Goal: Transaction & Acquisition: Register for event/course

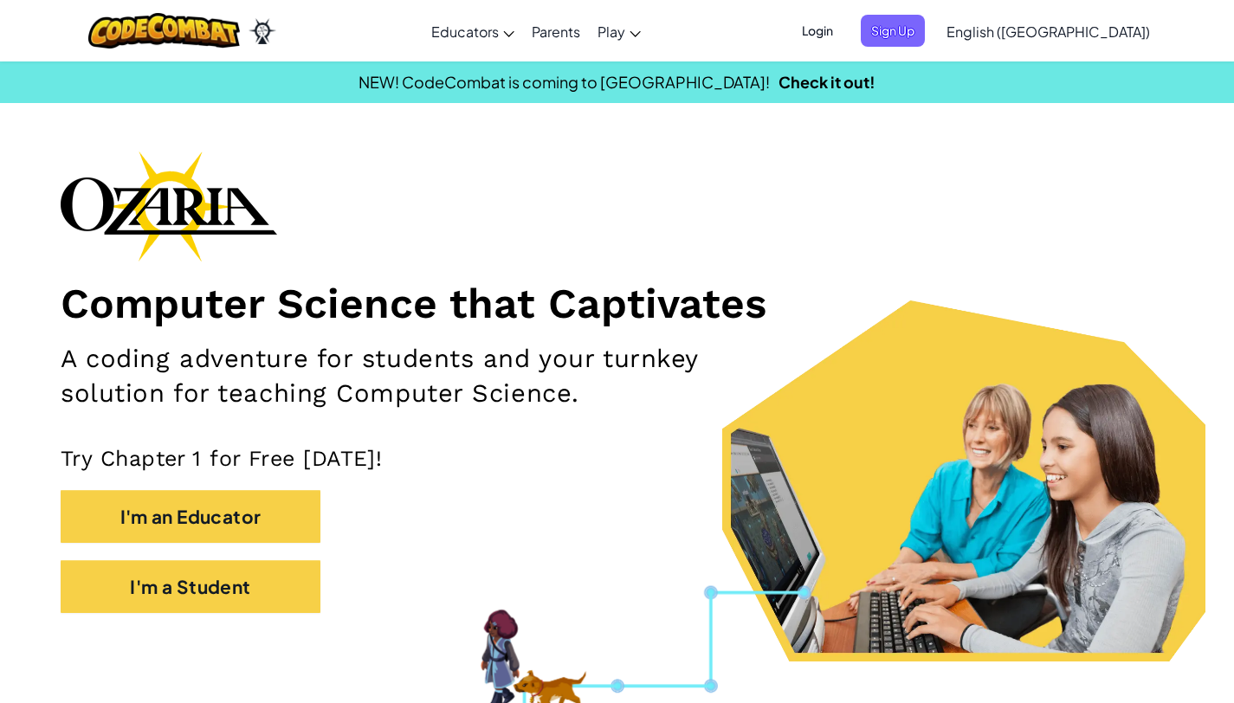
click at [843, 29] on span "Login" at bounding box center [817, 31] width 52 height 32
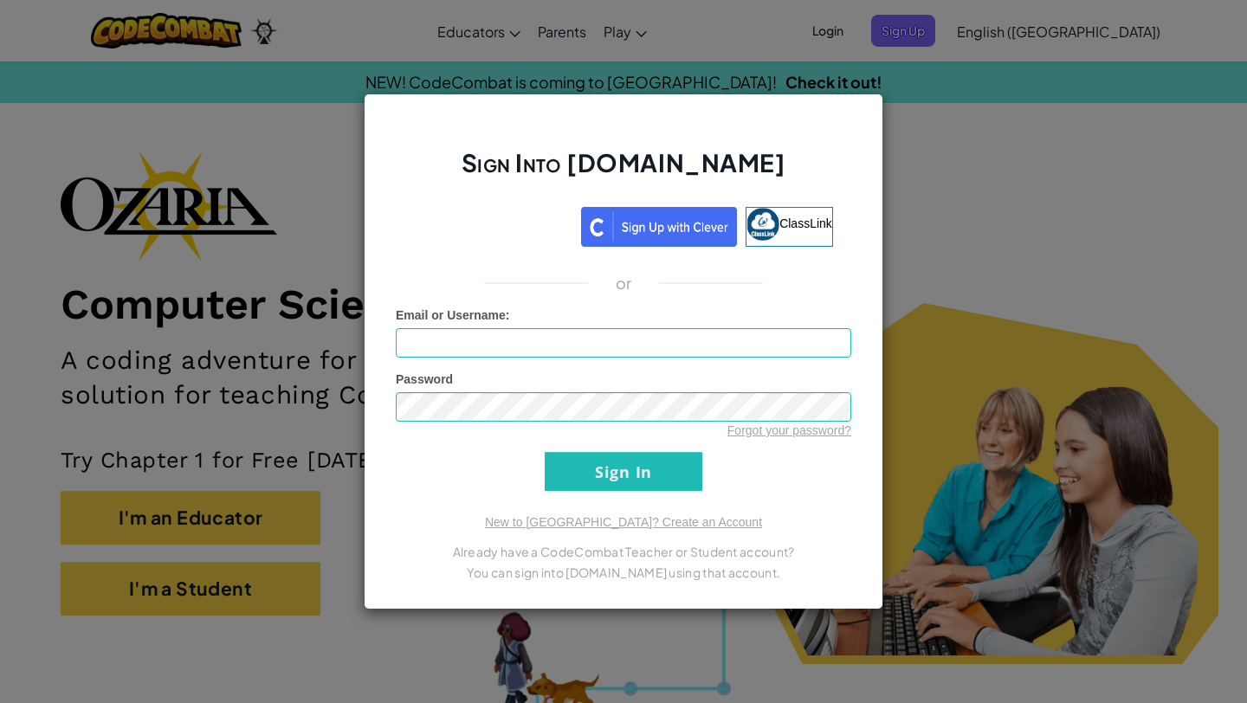
click at [1008, 209] on div "Sign Into [DOMAIN_NAME] ClassLink or Unknown Error Email or Username : Password…" at bounding box center [623, 351] width 1247 height 703
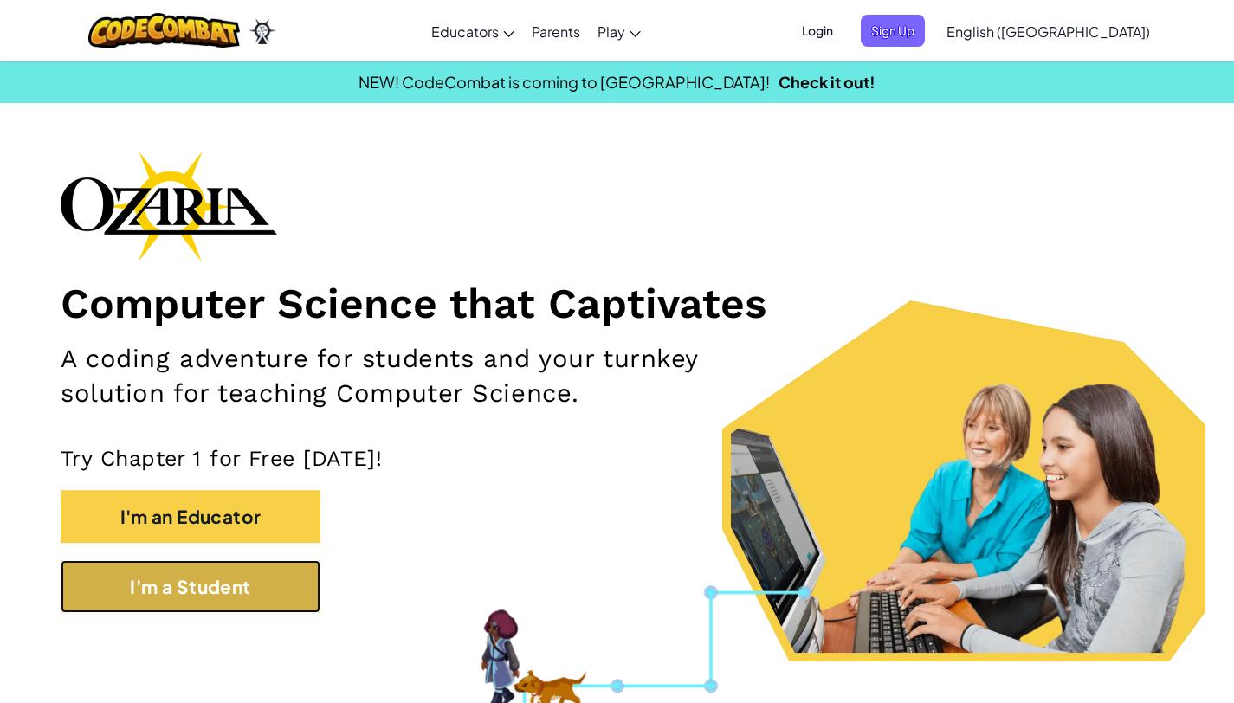
click at [272, 575] on button "I'm a Student" at bounding box center [191, 586] width 260 height 53
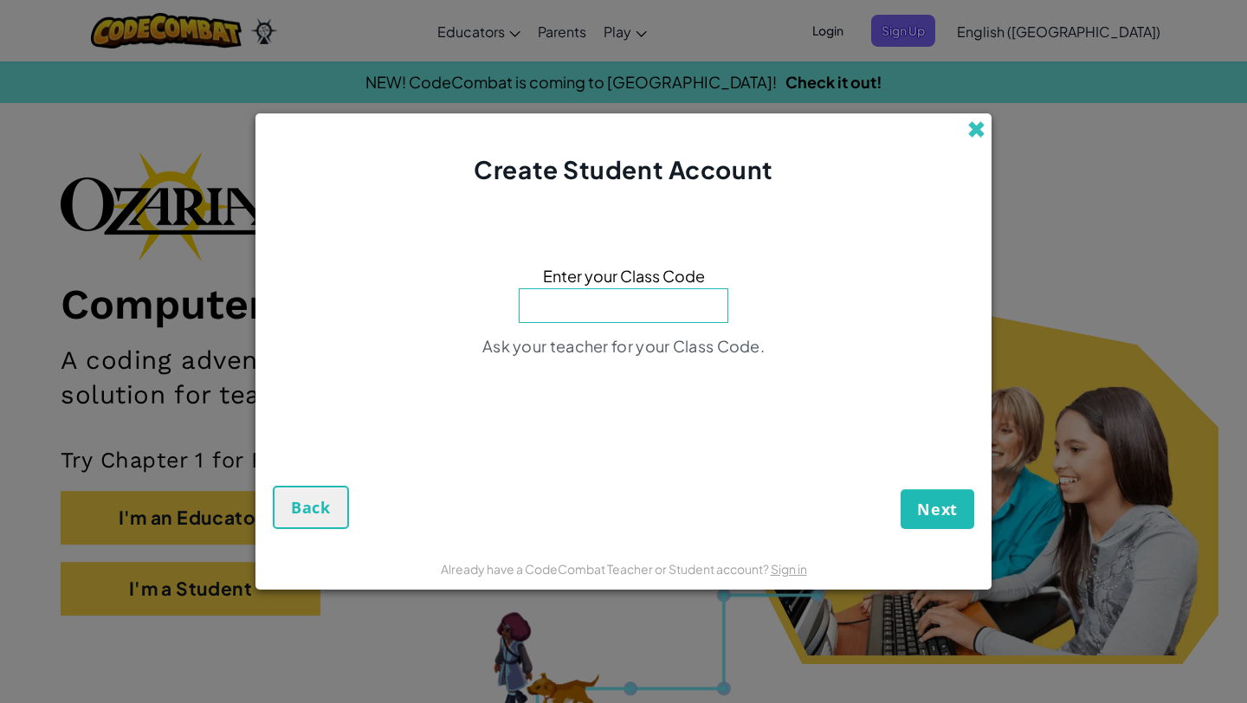
click at [969, 126] on span at bounding box center [976, 129] width 18 height 18
